Goal: Navigation & Orientation: Find specific page/section

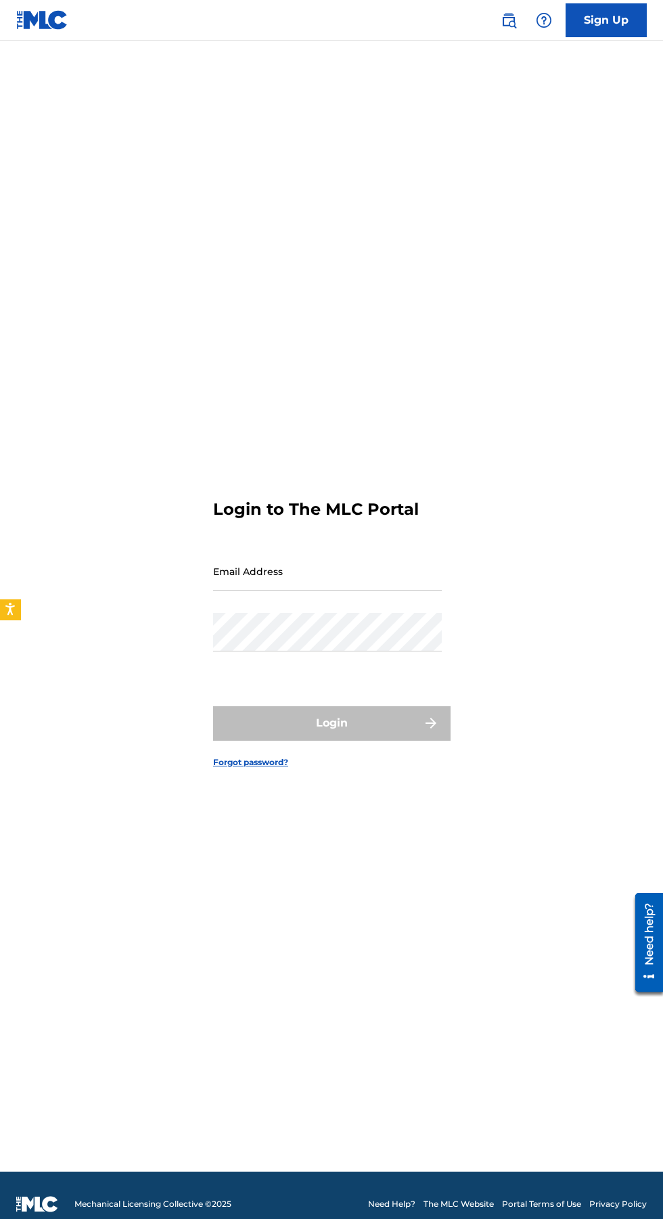
click at [310, 590] on input "Email Address" at bounding box center [327, 571] width 229 height 39
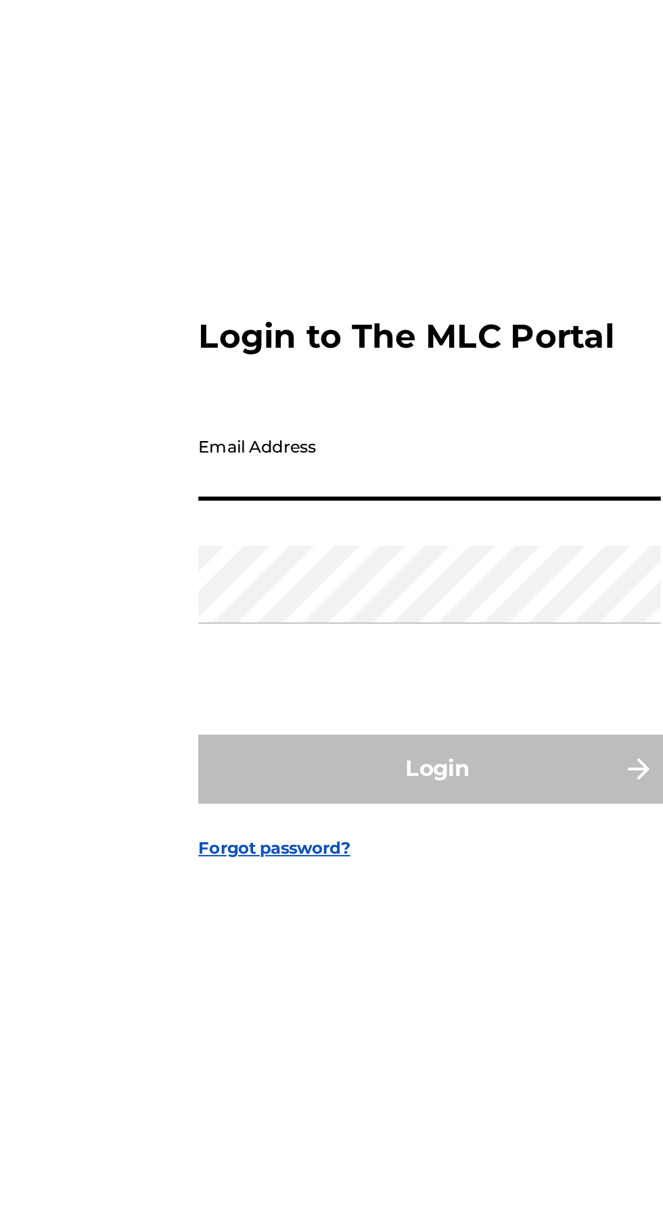
type input "[EMAIL_ADDRESS][DOMAIN_NAME]"
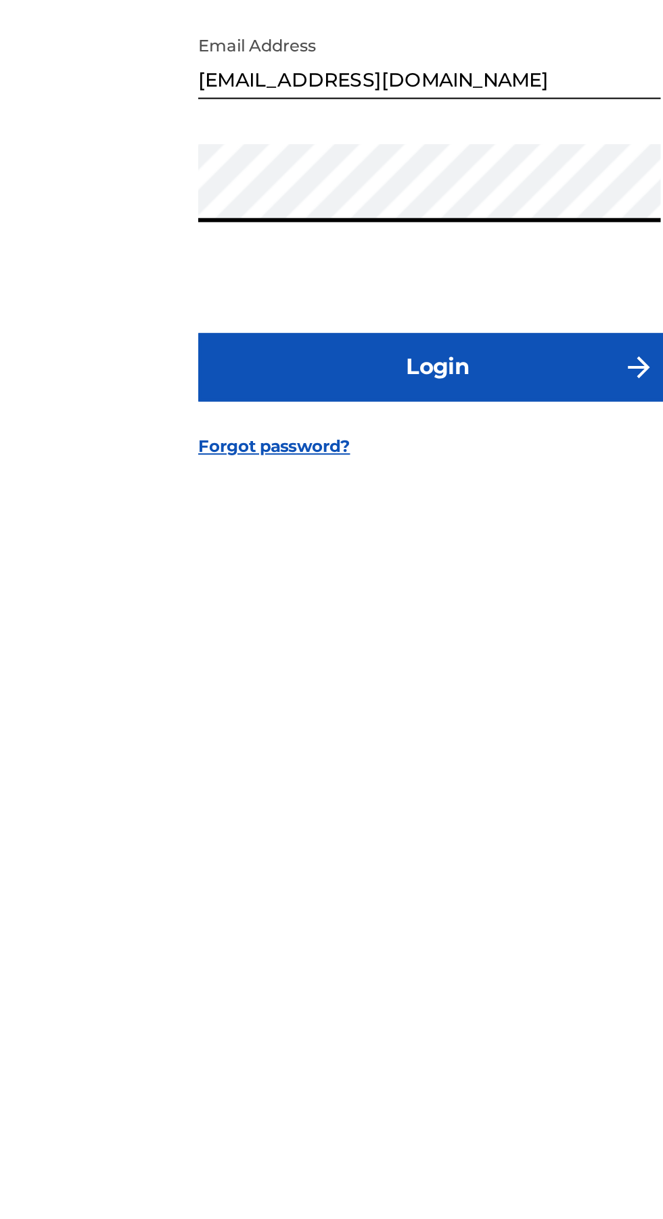
click at [363, 740] on button "Login" at bounding box center [331, 723] width 237 height 34
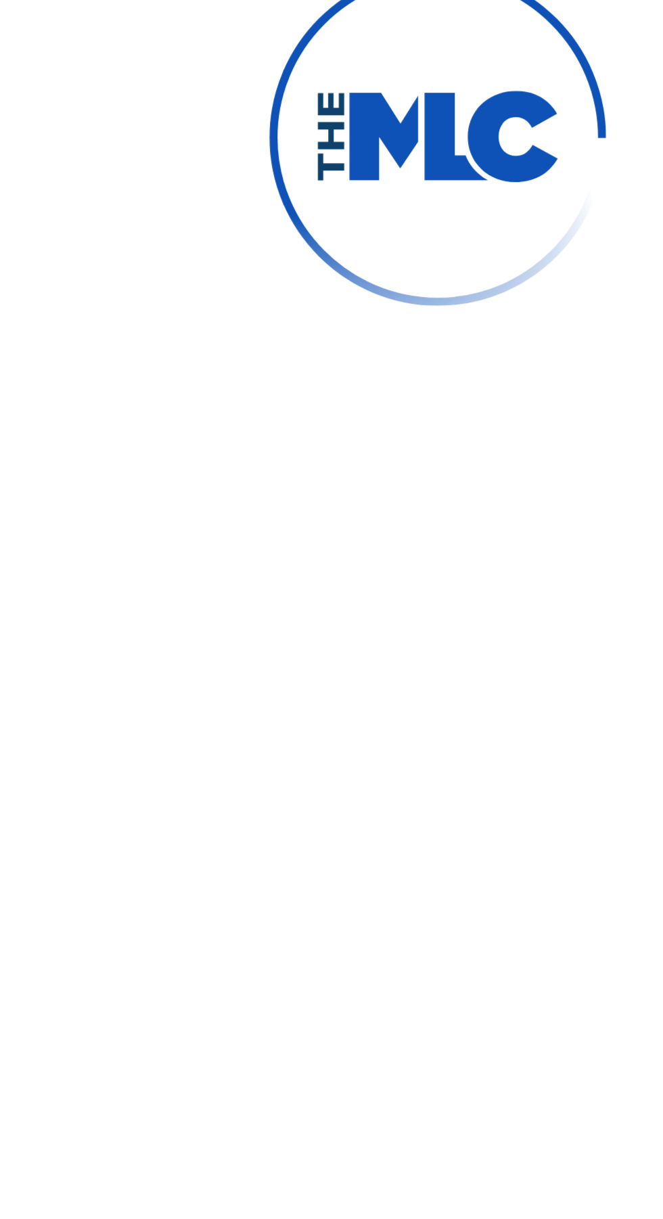
scroll to position [7, 0]
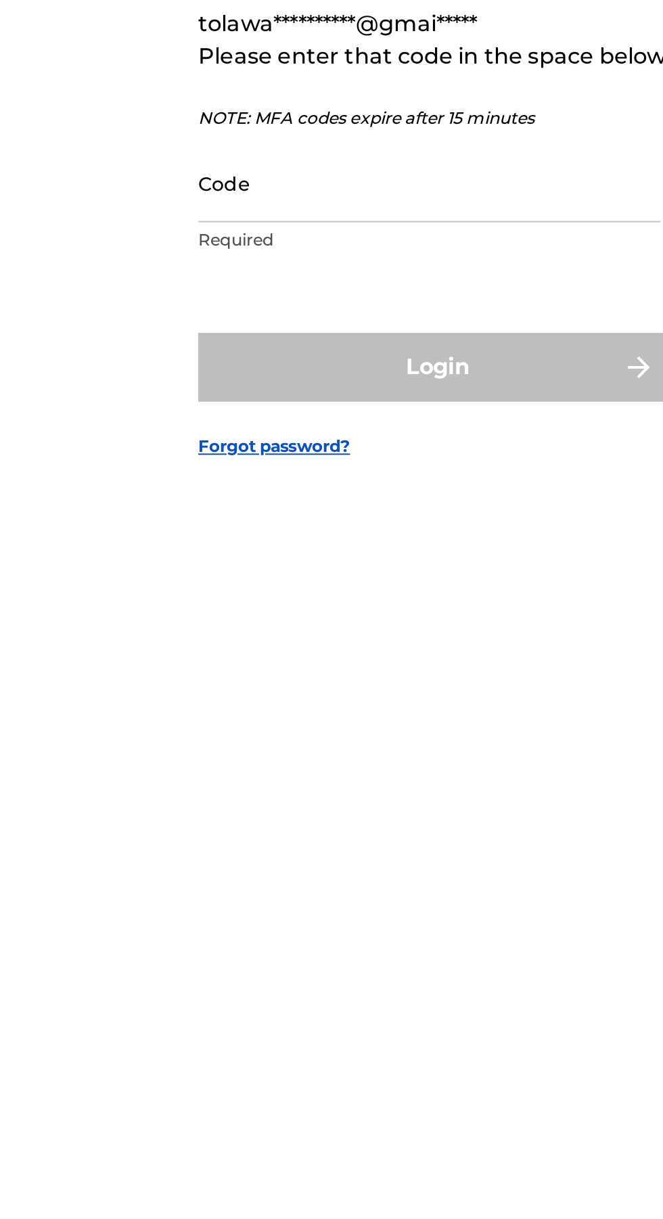
click at [289, 651] on input "Code" at bounding box center [327, 632] width 229 height 39
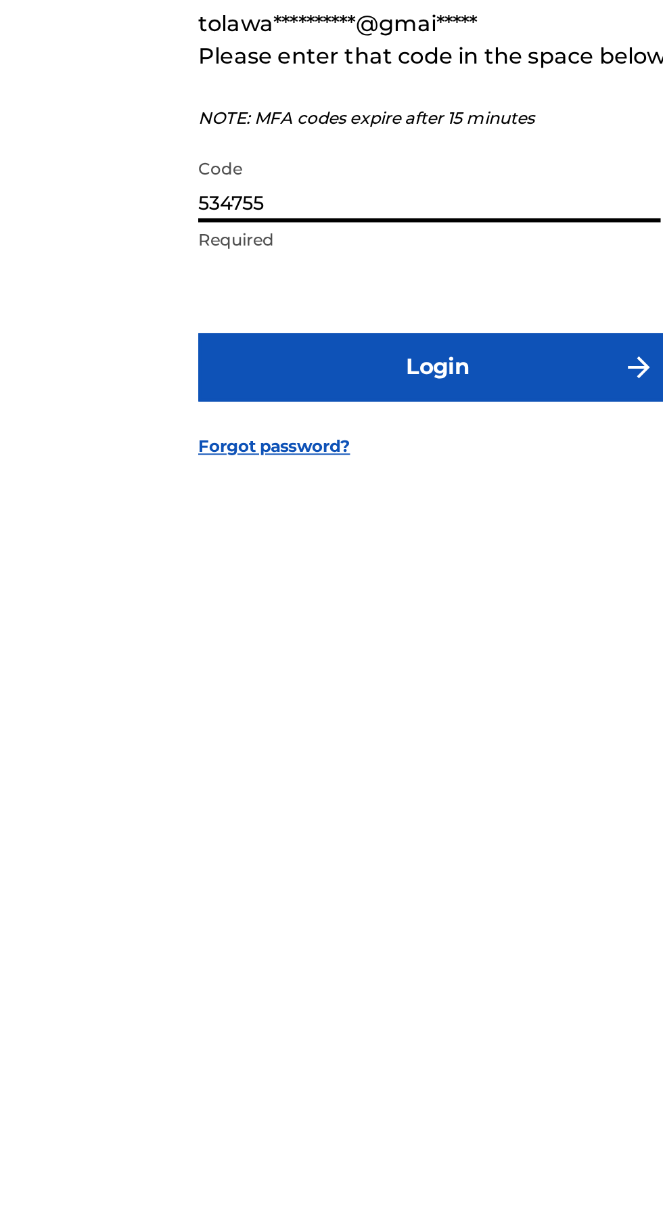
type input "534755"
click at [291, 740] on button "Login" at bounding box center [331, 723] width 237 height 34
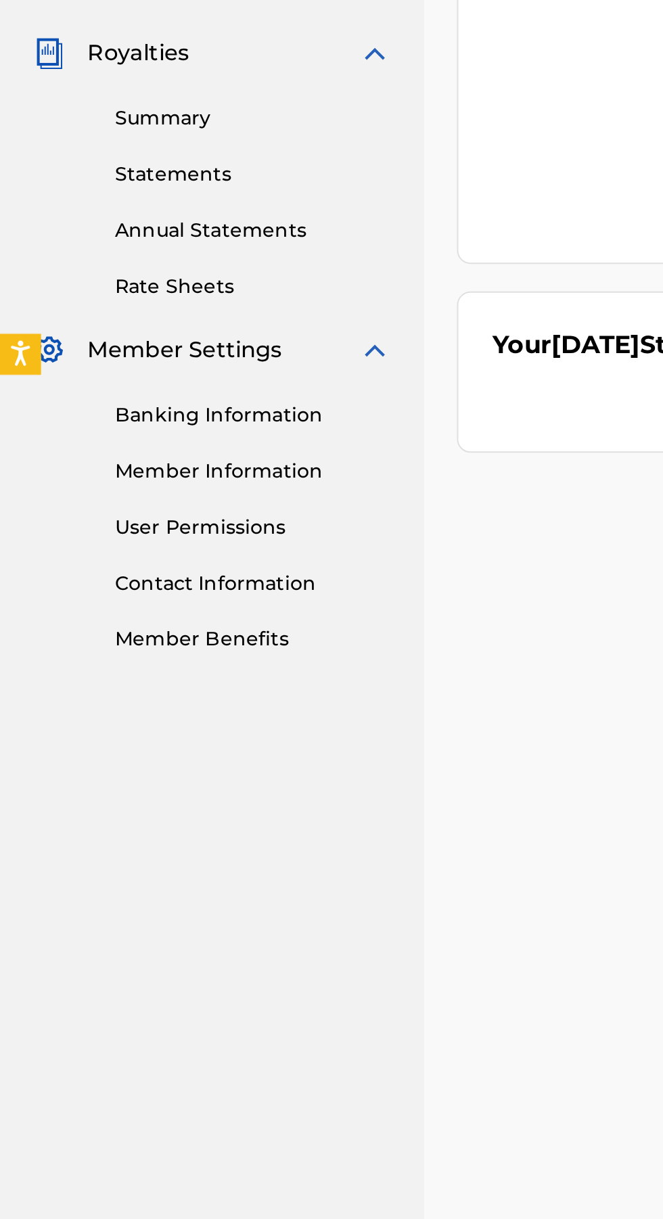
click at [128, 641] on link "Banking Information" at bounding box center [125, 639] width 137 height 14
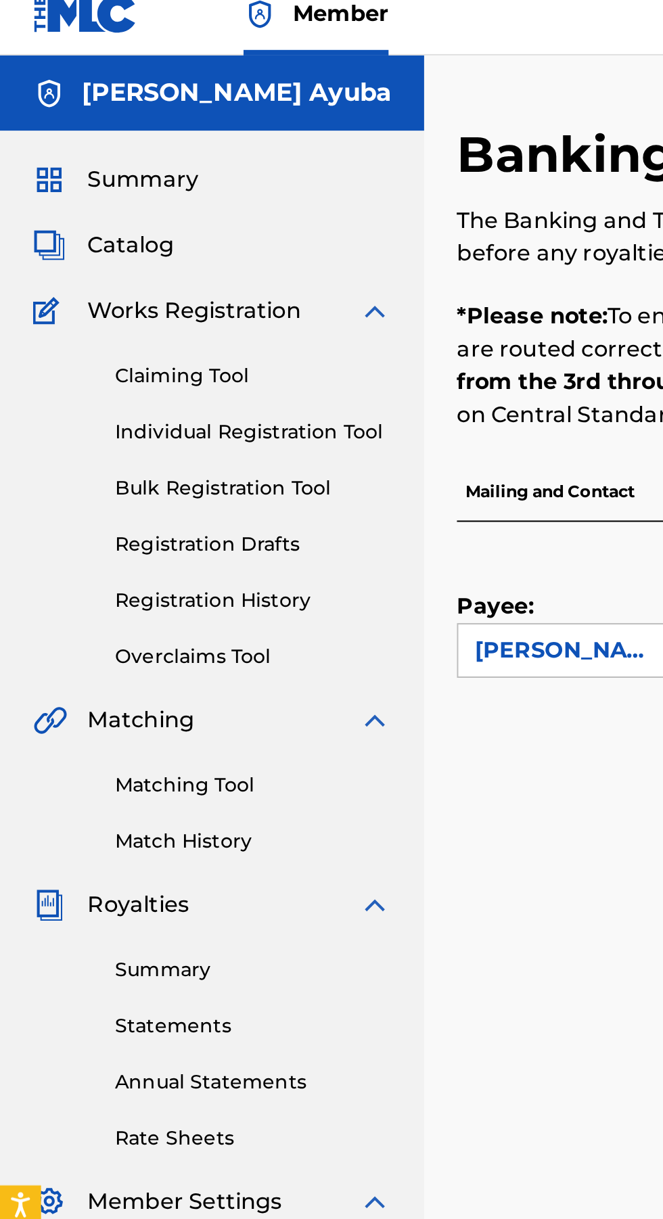
click at [127, 306] on link "Registration History" at bounding box center [125, 310] width 137 height 14
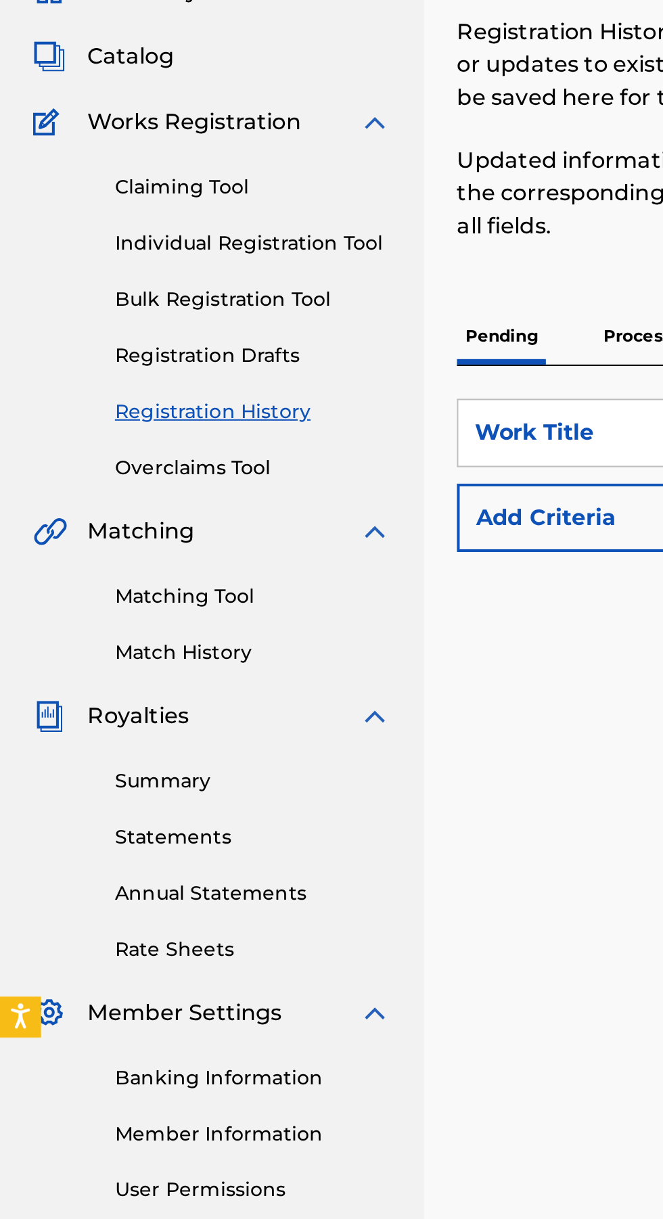
click at [122, 426] on link "Match History" at bounding box center [125, 429] width 137 height 14
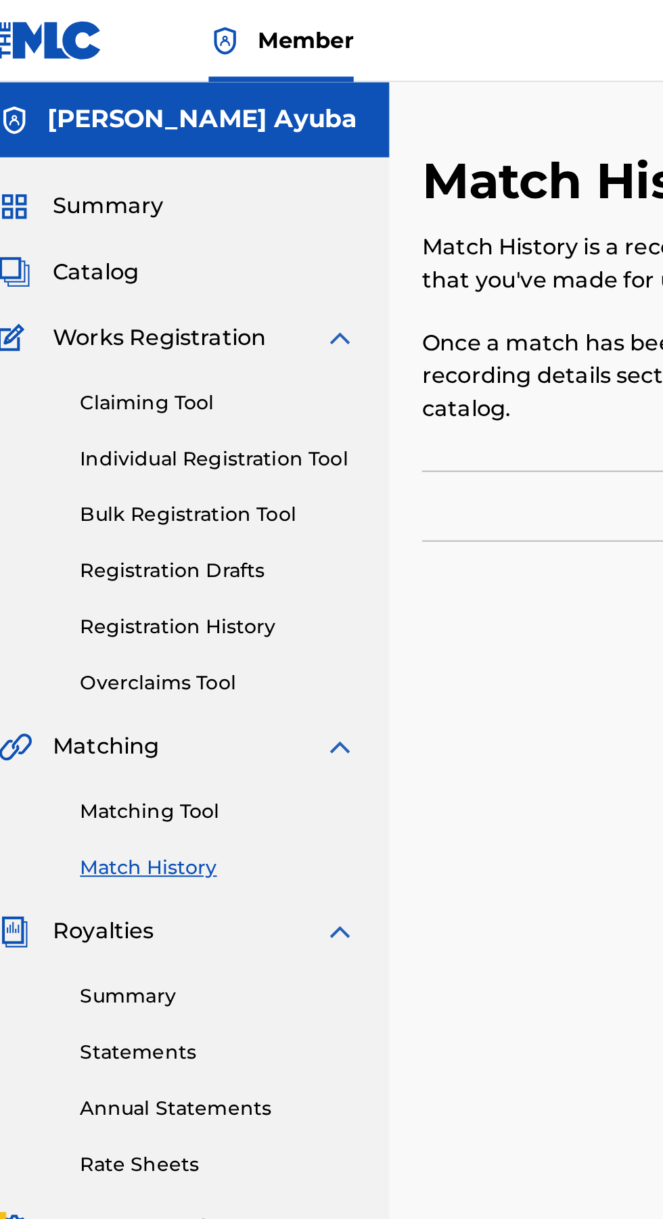
click at [128, 130] on div "Catalog" at bounding box center [104, 134] width 177 height 16
click at [166, 174] on div "Works Registration" at bounding box center [104, 167] width 177 height 16
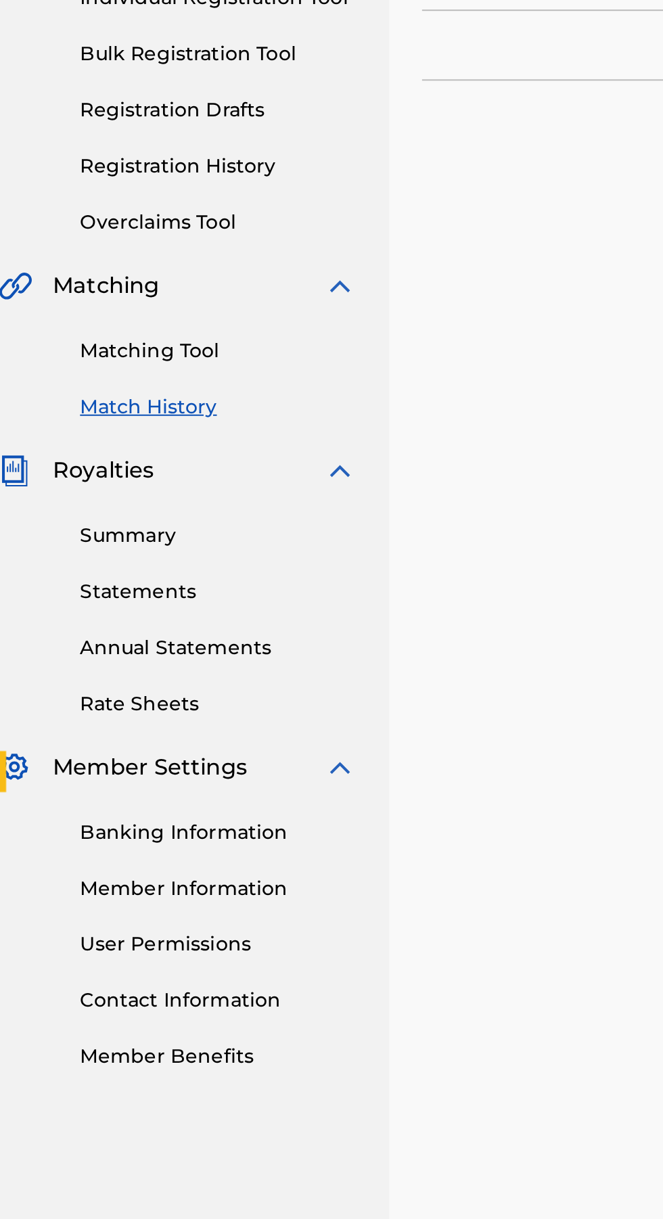
click at [151, 492] on link "Summary" at bounding box center [125, 493] width 137 height 14
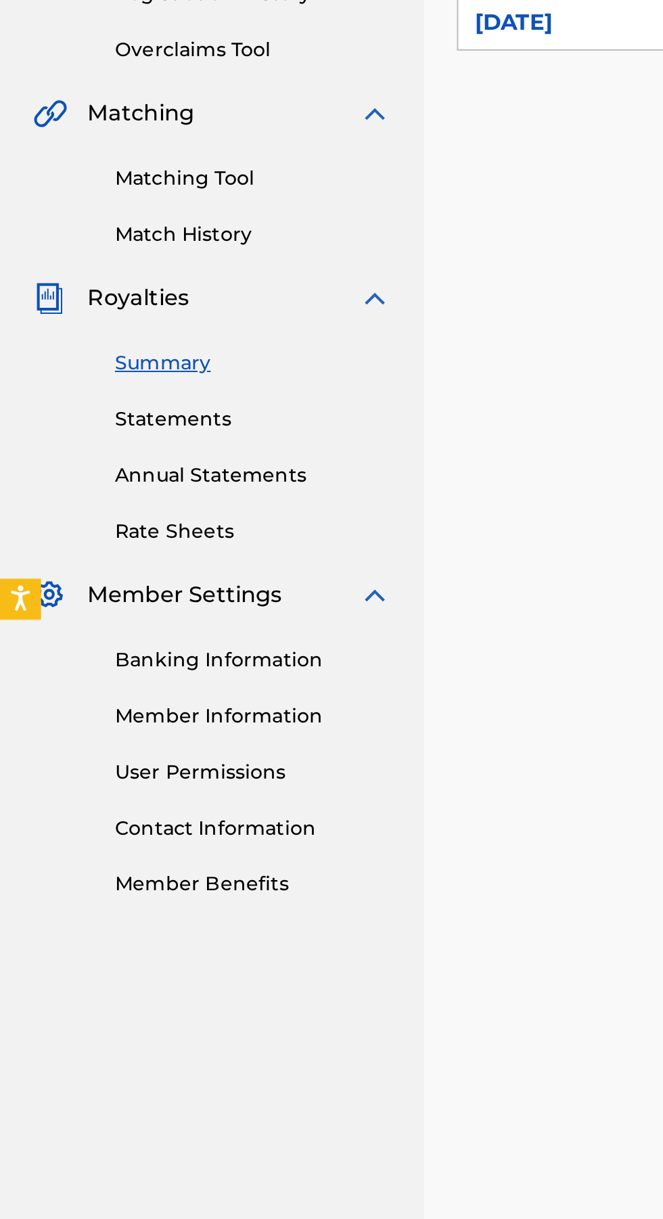
click at [122, 693] on link "User Permissions" at bounding box center [125, 695] width 137 height 14
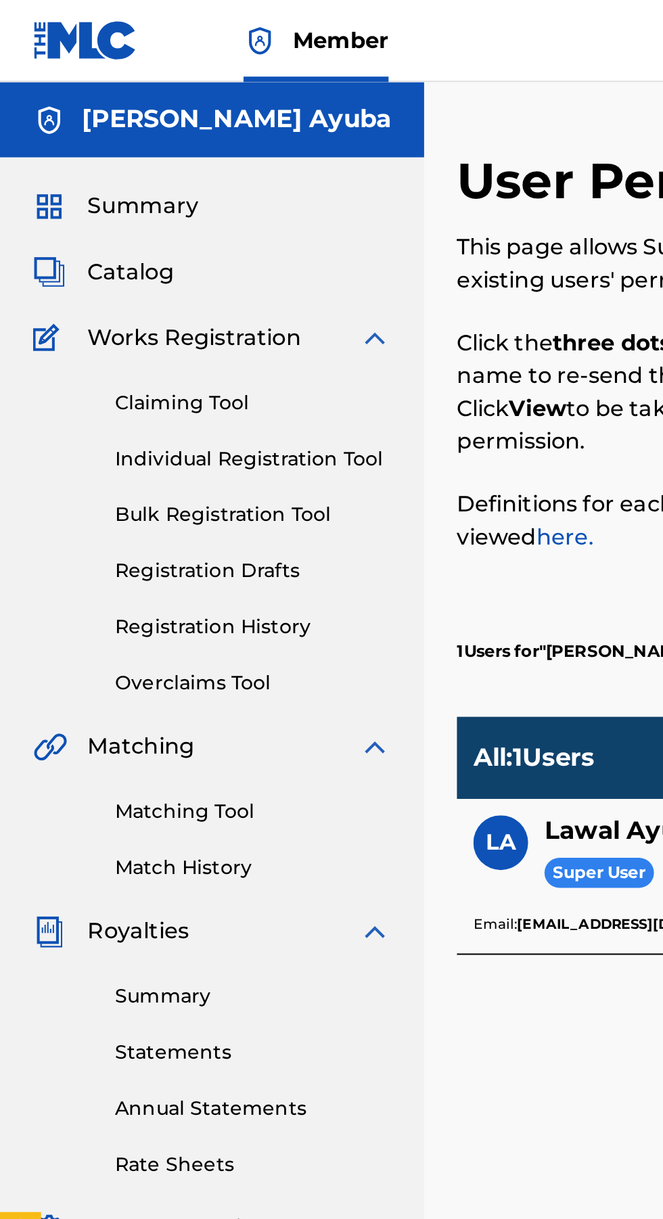
click at [126, 111] on div "Summary Catalog Works Registration Claiming Tool Individual Registration Tool B…" at bounding box center [105, 426] width 210 height 696
click at [83, 106] on span "Summary" at bounding box center [70, 102] width 55 height 16
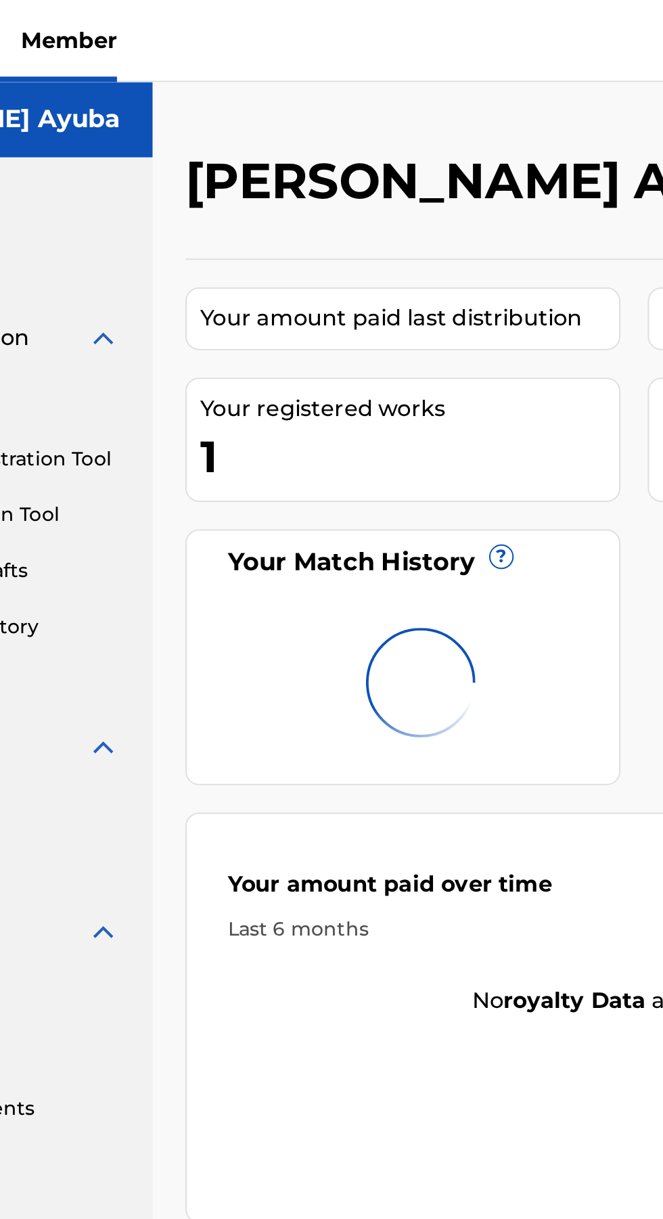
click at [342, 224] on div "1" at bounding box center [336, 225] width 207 height 30
click at [350, 210] on div "1" at bounding box center [336, 225] width 207 height 30
